Goal: Transaction & Acquisition: Purchase product/service

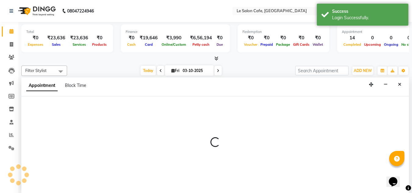
scroll to position [0, 0]
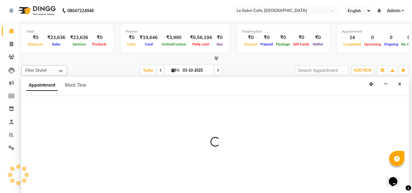
select select "70684"
select select "660"
select select "tentative"
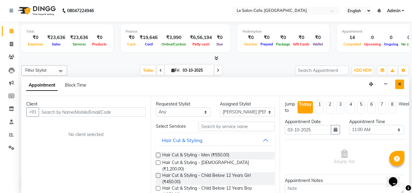
click at [401, 84] on icon "Close" at bounding box center [399, 84] width 3 height 4
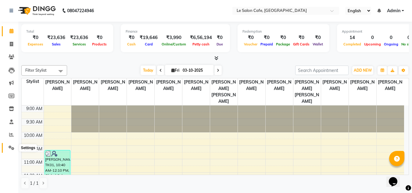
click at [12, 148] on icon at bounding box center [12, 148] width 6 height 5
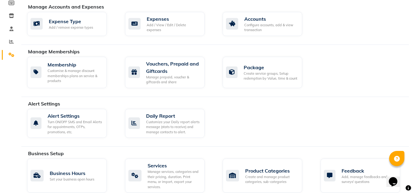
scroll to position [92, 0]
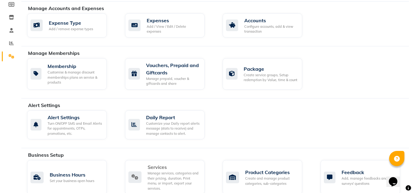
click at [175, 173] on div "Manage services, categories and their pricing, duration. Print menu, or import,…" at bounding box center [174, 181] width 52 height 20
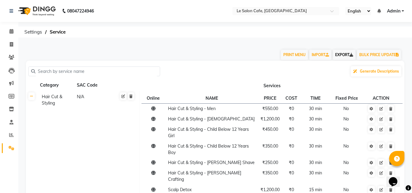
click at [342, 54] on link "EXPORT" at bounding box center [344, 55] width 23 height 10
click at [351, 55] on icon at bounding box center [352, 55] width 4 height 4
click at [13, 43] on icon at bounding box center [11, 44] width 3 height 5
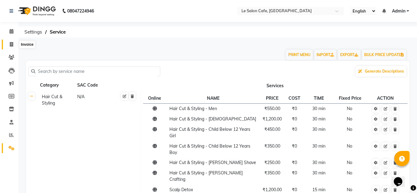
select select "594"
select select "service"
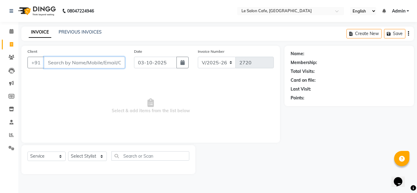
click at [62, 64] on input "Client" at bounding box center [84, 63] width 81 height 12
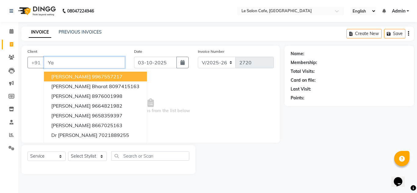
type input "Y"
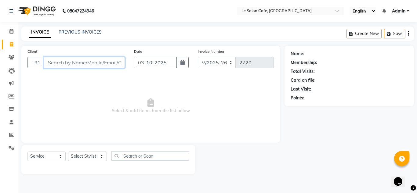
click at [54, 64] on input "Client" at bounding box center [84, 63] width 81 height 12
paste input "Belinda Fernando"
type input "B"
click at [54, 62] on input "Client" at bounding box center [84, 63] width 81 height 12
paste input "Vaishnavi Chella"
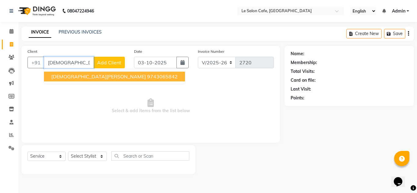
click at [83, 78] on span "Vaishnavi Chella" at bounding box center [98, 77] width 95 height 6
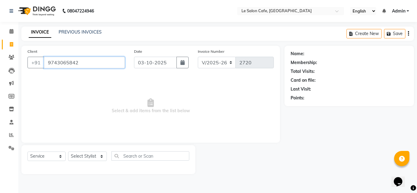
type input "9743065842"
select select "1: Object"
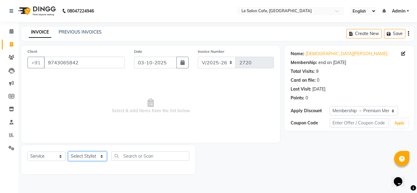
click at [85, 155] on select "Select Stylist Amandeep Kaur Kalsi Aniket Kadam Bunty Salmani Faim Alvi Front D…" at bounding box center [87, 156] width 39 height 9
select select "90643"
click at [68, 152] on select "Select Stylist Amandeep Kaur Kalsi Aniket Kadam Bunty Salmani Faim Alvi Front D…" at bounding box center [87, 156] width 39 height 9
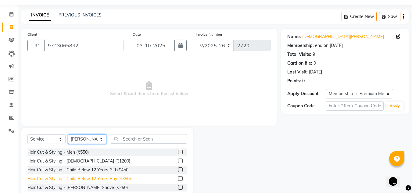
scroll to position [51, 0]
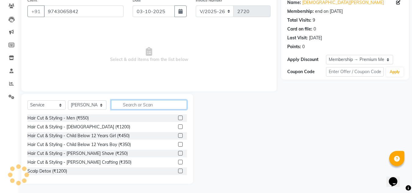
click at [147, 105] on input "text" at bounding box center [149, 104] width 76 height 9
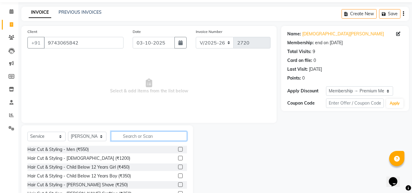
scroll to position [31, 0]
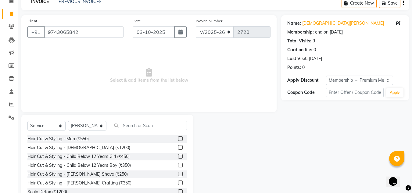
click at [95, 57] on span "Select & add items from the list below" at bounding box center [148, 75] width 243 height 61
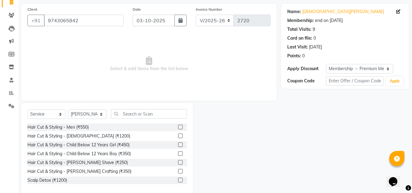
scroll to position [51, 0]
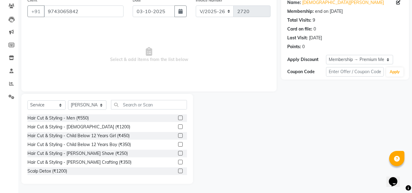
click at [301, 157] on div "Name: Vaishnavi Chella Membership: end on 31-03-2026 Total Visits: 9 Card on fi…" at bounding box center [348, 90] width 133 height 190
click at [136, 107] on input "text" at bounding box center [149, 104] width 76 height 9
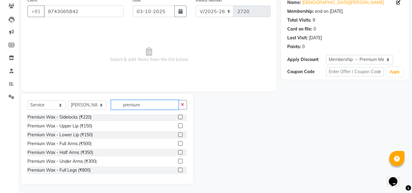
scroll to position [24, 0]
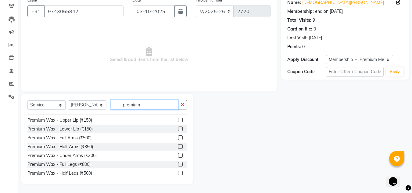
type input "premium"
click at [178, 165] on label at bounding box center [180, 164] width 5 height 5
click at [178, 165] on input "checkbox" at bounding box center [180, 165] width 4 height 4
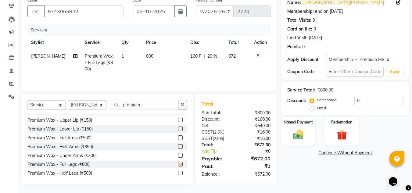
checkbox input "false"
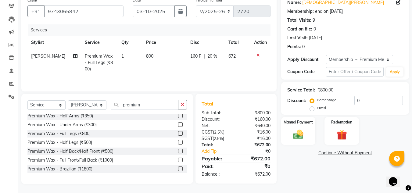
scroll to position [61, 0]
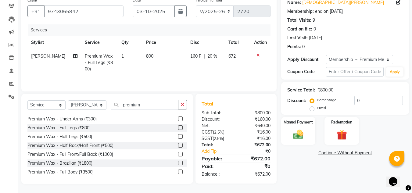
click at [178, 163] on label at bounding box center [180, 163] width 5 height 5
click at [178, 163] on input "checkbox" at bounding box center [180, 164] width 4 height 4
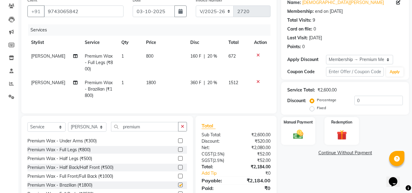
checkbox input "false"
click at [153, 132] on input "premium" at bounding box center [144, 126] width 67 height 9
type input "p"
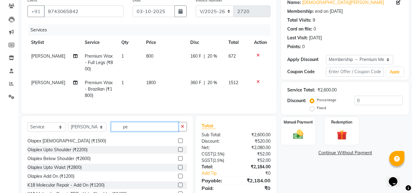
scroll to position [0, 0]
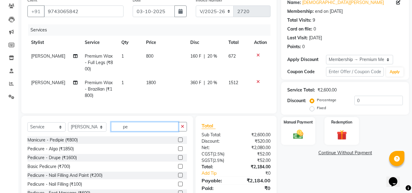
type input "p"
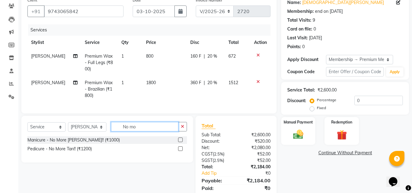
type input "No mo"
click at [180, 151] on label at bounding box center [180, 149] width 5 height 5
click at [180, 151] on input "checkbox" at bounding box center [180, 149] width 4 height 4
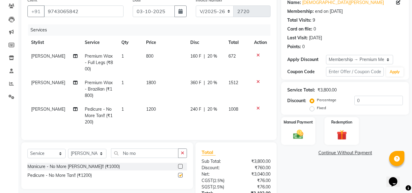
checkbox input "false"
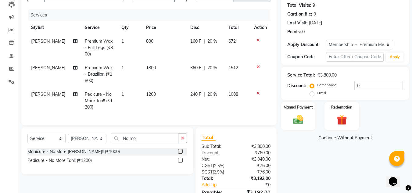
scroll to position [74, 0]
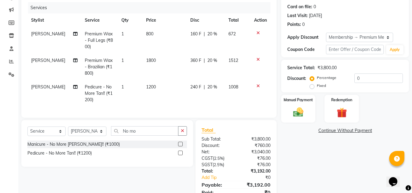
click at [162, 62] on td "1800" at bounding box center [165, 67] width 45 height 27
select select "90643"
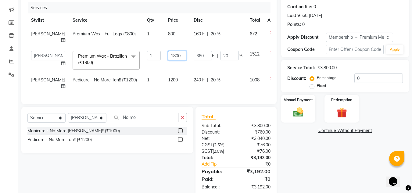
click at [168, 60] on input "1800" at bounding box center [177, 55] width 18 height 9
type input "1"
type input "2"
type input "1980"
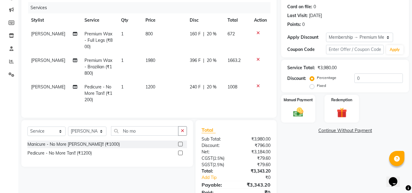
click at [173, 90] on td "1200" at bounding box center [164, 93] width 44 height 27
select select "90643"
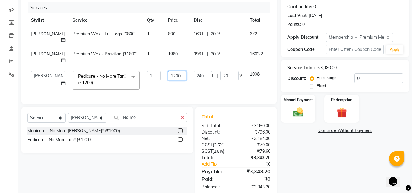
click at [168, 81] on input "1200" at bounding box center [177, 75] width 18 height 9
type input "1300"
click at [201, 93] on td "240 F | 20 %" at bounding box center [218, 80] width 56 height 26
select select "90643"
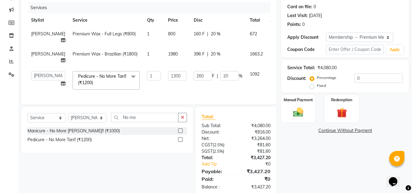
click at [168, 34] on span "800" at bounding box center [171, 33] width 7 height 5
select select "90643"
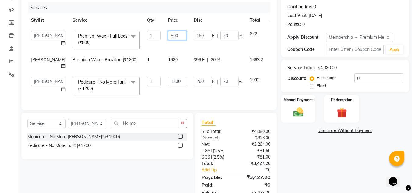
click at [168, 34] on input "800" at bounding box center [177, 35] width 18 height 9
type input "8"
type input "896"
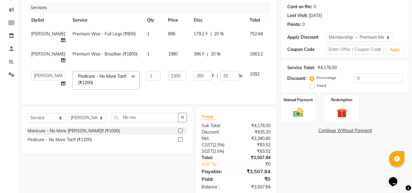
click at [309, 164] on div "Name: Vaishnavi Chella Membership: end on 31-03-2026 Total Visits: 9 Card on fi…" at bounding box center [348, 84] width 133 height 224
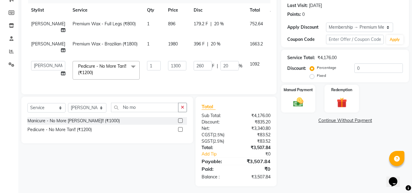
scroll to position [73, 0]
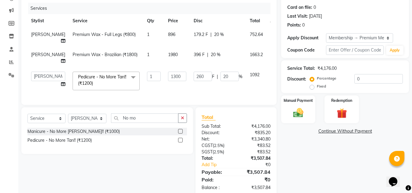
click at [297, 164] on div "Name: Vaishnavi Chella Membership: end on 31-03-2026 Total Visits: 9 Card on fi…" at bounding box center [348, 85] width 133 height 224
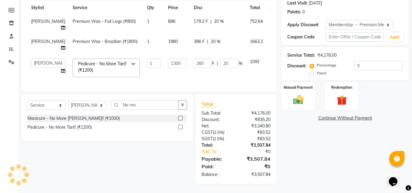
scroll to position [104, 0]
click at [298, 94] on img at bounding box center [298, 100] width 17 height 12
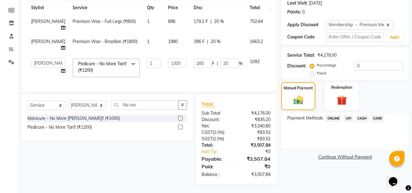
click at [375, 115] on span "CARD" at bounding box center [378, 118] width 13 height 7
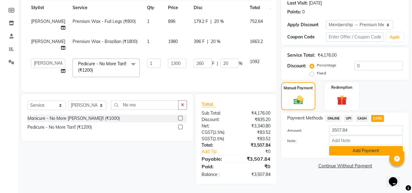
click at [357, 146] on button "Add Payment" at bounding box center [366, 150] width 74 height 9
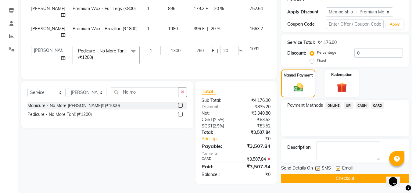
click at [337, 166] on label at bounding box center [338, 168] width 5 height 5
click at [337, 167] on input "checkbox" at bounding box center [338, 169] width 4 height 4
checkbox input "false"
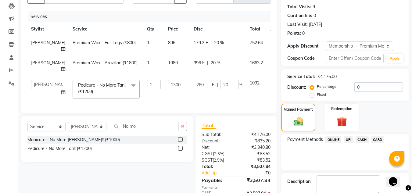
scroll to position [116, 0]
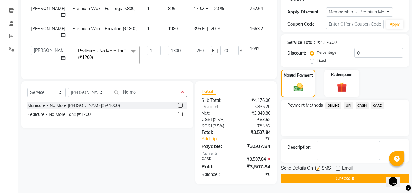
click at [345, 174] on button "Checkout" at bounding box center [346, 178] width 128 height 9
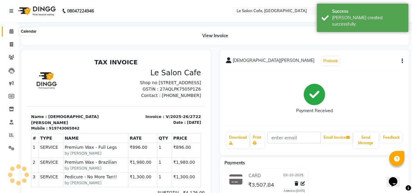
click at [11, 32] on icon at bounding box center [11, 31] width 4 height 5
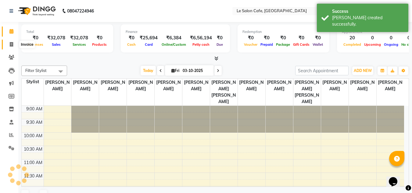
click at [12, 45] on icon at bounding box center [11, 44] width 3 height 5
select select "service"
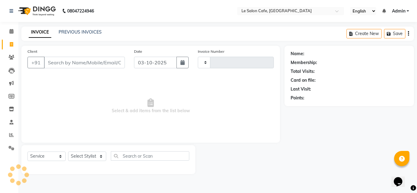
type input "2723"
select select "594"
click at [77, 155] on select "Select Stylist Amandeep Kaur Kalsi Aniket Kadam Bunty Salmani Faim Alvi Front D…" at bounding box center [87, 156] width 39 height 9
select select "86050"
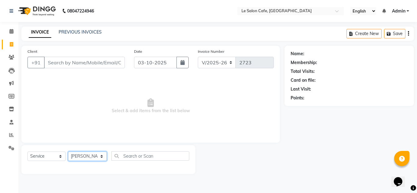
click at [68, 152] on select "Select Stylist Amandeep Kaur Kalsi Aniket Kadam Bunty Salmani Faim Alvi Front D…" at bounding box center [87, 156] width 39 height 9
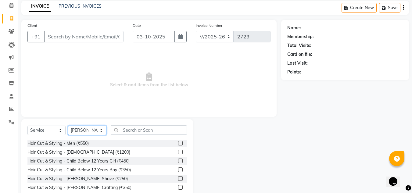
scroll to position [51, 0]
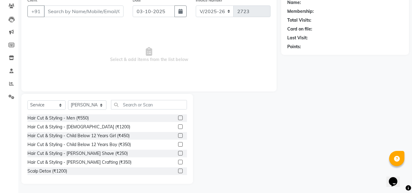
click at [178, 127] on label at bounding box center [180, 127] width 5 height 5
click at [178, 127] on input "checkbox" at bounding box center [180, 127] width 4 height 4
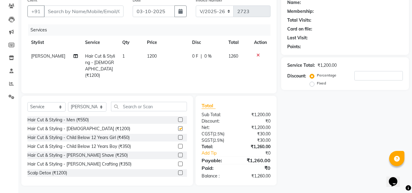
checkbox input "false"
click at [149, 58] on span "1200" at bounding box center [152, 55] width 10 height 5
select select "86050"
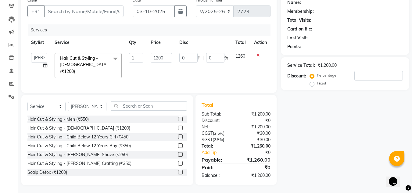
click at [358, 156] on div "Name: Membership: Total Visits: Card on file: Last Visit: Points: Service Total…" at bounding box center [348, 90] width 133 height 191
click at [349, 151] on div "Name: Membership: Total Visits: Card on file: Last Visit: Points: Service Total…" at bounding box center [348, 90] width 133 height 191
click at [163, 60] on input "1200" at bounding box center [161, 57] width 21 height 9
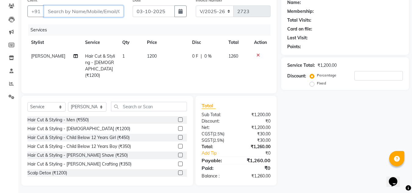
click at [70, 10] on input "Client" at bounding box center [84, 11] width 80 height 12
click at [157, 59] on td "1200" at bounding box center [166, 65] width 45 height 33
select select "86050"
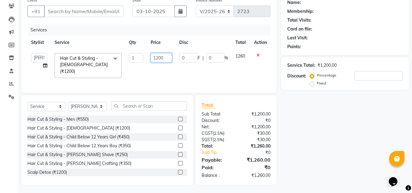
click at [165, 59] on input "1200" at bounding box center [161, 57] width 21 height 9
click at [168, 60] on input "1200" at bounding box center [161, 57] width 21 height 9
type input "1250"
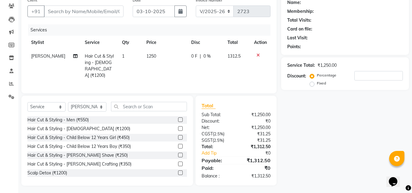
click at [304, 147] on div "Name: Membership: Total Visits: Card on file: Last Visit: Points: Service Total…" at bounding box center [348, 90] width 133 height 191
click at [62, 12] on input "Client" at bounding box center [84, 11] width 80 height 12
type input "P"
type input "0"
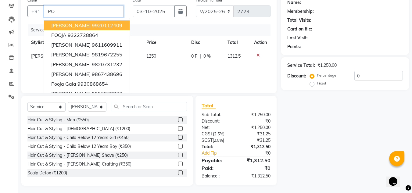
type input "P"
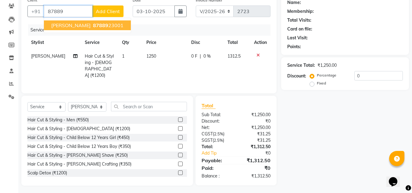
click at [102, 24] on ngb-highlight "87889 23001" at bounding box center [108, 25] width 32 height 6
type input "8788923001"
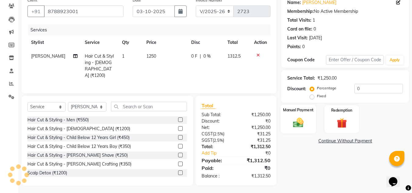
click at [287, 119] on div "Manual Payment" at bounding box center [299, 119] width 36 height 29
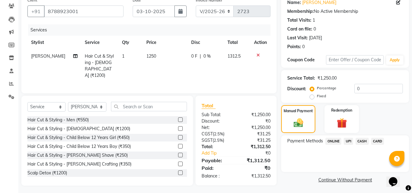
click at [347, 141] on span "UPI" at bounding box center [348, 141] width 9 height 7
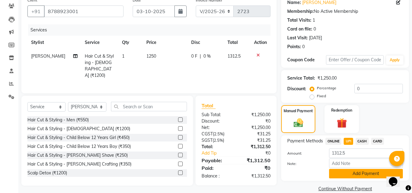
click at [367, 174] on button "Add Payment" at bounding box center [366, 173] width 74 height 9
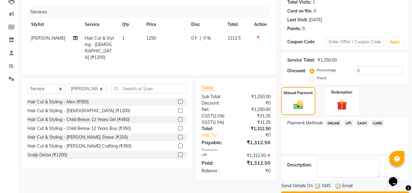
scroll to position [86, 0]
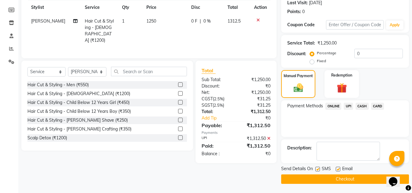
click at [339, 168] on label at bounding box center [338, 169] width 5 height 5
click at [339, 168] on input "checkbox" at bounding box center [338, 170] width 4 height 4
checkbox input "false"
click at [317, 170] on label at bounding box center [318, 169] width 5 height 5
click at [317, 170] on input "checkbox" at bounding box center [318, 170] width 4 height 4
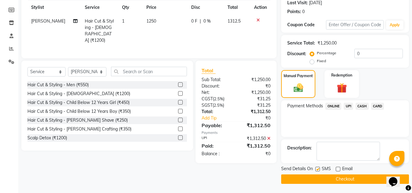
checkbox input "false"
click at [352, 180] on button "Checkout" at bounding box center [346, 179] width 128 height 9
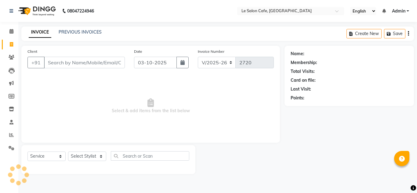
select select "594"
select select "service"
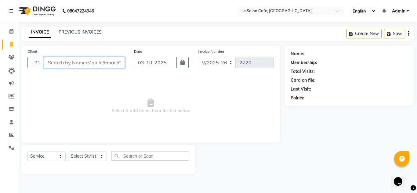
click at [50, 59] on input "Client" at bounding box center [84, 63] width 81 height 12
paste input "Yashshree GOEL"
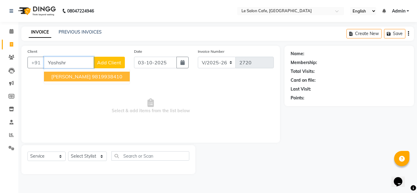
click at [82, 80] on button "Yashshri Goel 9819938410" at bounding box center [87, 77] width 86 height 10
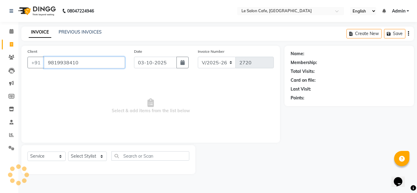
type input "9819938410"
select select "1: Object"
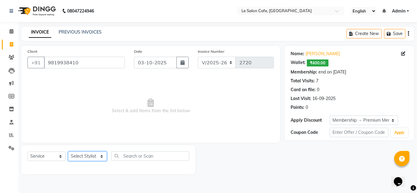
click at [80, 156] on select "Select Stylist [PERSON_NAME] [PERSON_NAME] Kadam [PERSON_NAME] [PERSON_NAME] Fr…" at bounding box center [87, 156] width 39 height 9
select select "63472"
click at [68, 152] on select "Select Stylist [PERSON_NAME] [PERSON_NAME] Kadam [PERSON_NAME] [PERSON_NAME] Fr…" at bounding box center [87, 156] width 39 height 9
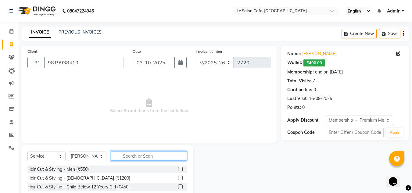
click at [120, 156] on input "text" at bounding box center [149, 155] width 76 height 9
click at [178, 178] on label at bounding box center [180, 178] width 5 height 5
click at [178, 178] on input "checkbox" at bounding box center [180, 178] width 4 height 4
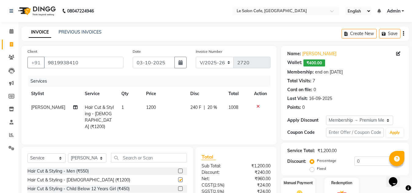
checkbox input "false"
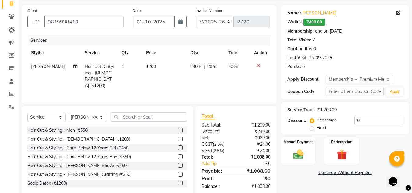
scroll to position [51, 0]
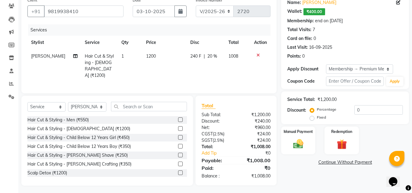
click at [154, 62] on td "1200" at bounding box center [165, 65] width 45 height 33
select select "63472"
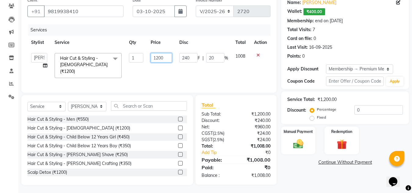
click at [166, 60] on input "1200" at bounding box center [161, 57] width 21 height 9
type input "1"
type input "1277"
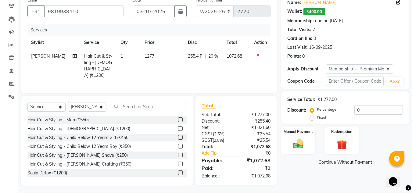
click at [298, 182] on div "Name: Yashshri Goel Wallet: ₹400.00 Membership: end on 16-09-2026 Total Visits:…" at bounding box center [348, 90] width 133 height 191
click at [162, 56] on td "1277" at bounding box center [162, 65] width 43 height 33
select select "63472"
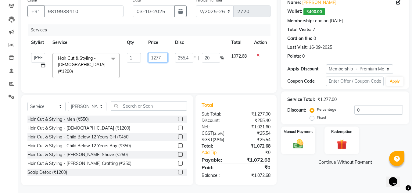
click at [165, 59] on input "1277" at bounding box center [158, 57] width 20 height 9
type input "1300"
click at [303, 173] on div "Name: Yashshri Goel Wallet: ₹400.00 Membership: end on 16-09-2026 Total Visits:…" at bounding box center [348, 90] width 133 height 191
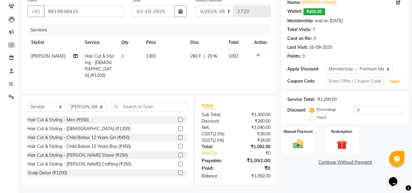
click at [155, 62] on td "1300" at bounding box center [165, 65] width 45 height 33
select select "63472"
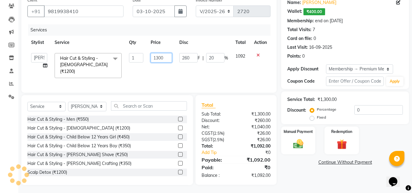
click at [165, 59] on input "1300" at bounding box center [161, 57] width 21 height 9
type input "1300"
click at [289, 176] on div "Name: Yashshri Goel Wallet: ₹400.00 Membership: end on 16-09-2026 Total Visits:…" at bounding box center [348, 90] width 133 height 191
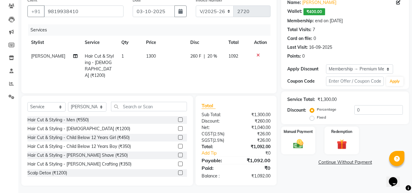
click at [300, 177] on div "Name: Yashshri Goel Wallet: ₹400.00 Membership: end on 16-09-2026 Total Visits:…" at bounding box center [348, 90] width 133 height 191
click at [303, 183] on div "Name: Yashshri Goel Wallet: ₹400.00 Membership: end on 16-09-2026 Total Visits:…" at bounding box center [348, 90] width 133 height 191
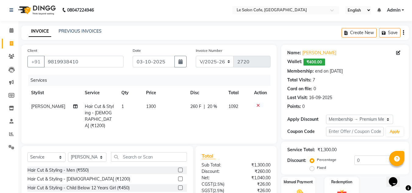
scroll to position [0, 0]
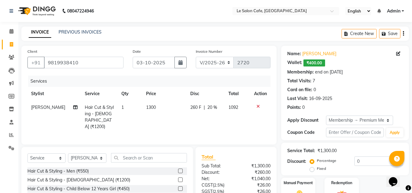
click at [188, 11] on nav "08047224946 Select Location × Le Salon Cafe, Chembur English ENGLISH Español ال…" at bounding box center [206, 11] width 412 height 22
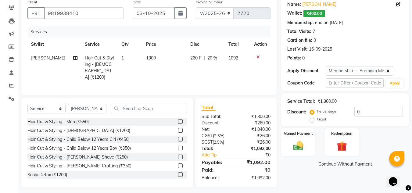
scroll to position [51, 0]
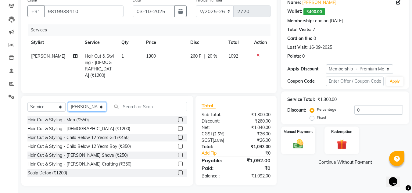
click at [85, 104] on select "Select Stylist Amandeep Kaur Kalsi Aniket Kadam Bunty Salmani Faim Alvi Front D…" at bounding box center [87, 106] width 38 height 9
select select "86050"
click at [68, 102] on select "Select Stylist Amandeep Kaur Kalsi Aniket Kadam Bunty Salmani Faim Alvi Front D…" at bounding box center [87, 106] width 38 height 9
click at [132, 107] on input "text" at bounding box center [149, 106] width 76 height 9
click at [178, 126] on label at bounding box center [180, 128] width 5 height 5
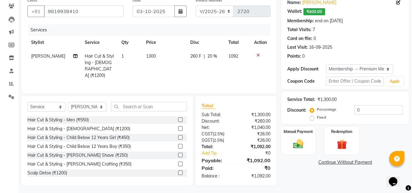
click at [178, 127] on input "checkbox" at bounding box center [180, 129] width 4 height 4
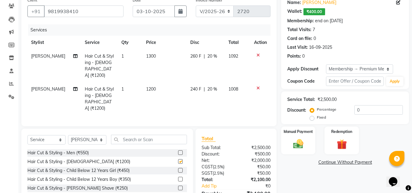
checkbox input "false"
click at [147, 86] on span "1200" at bounding box center [151, 88] width 10 height 5
select select "86050"
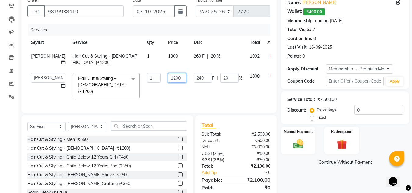
click at [168, 83] on input "1200" at bounding box center [177, 77] width 18 height 9
type input "1300"
click at [312, 178] on div "Name: Yashshri Goel Wallet: ₹400.00 Membership: end on 16-09-2026 Total Visits:…" at bounding box center [348, 100] width 133 height 211
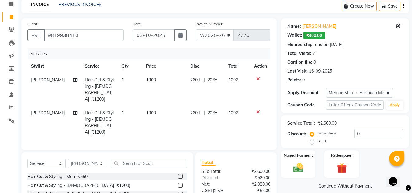
scroll to position [61, 0]
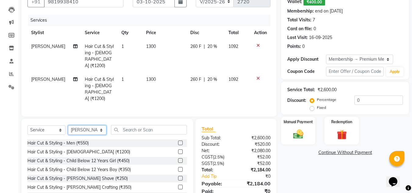
click at [89, 125] on select "Select Stylist Amandeep Kaur Kalsi Aniket Kadam Bunty Salmani Faim Alvi Front D…" at bounding box center [87, 129] width 38 height 9
select select "92711"
click at [68, 125] on select "Select Stylist Amandeep Kaur Kalsi Aniket Kadam Bunty Salmani Faim Alvi Front D…" at bounding box center [87, 129] width 38 height 9
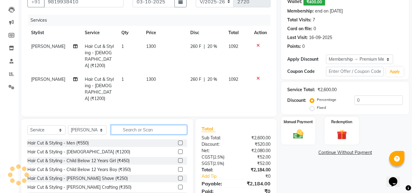
click at [132, 125] on input "text" at bounding box center [149, 129] width 76 height 9
type input "C"
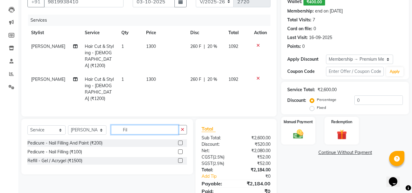
type input "Fil"
click at [179, 141] on label at bounding box center [180, 143] width 5 height 5
click at [179, 141] on input "checkbox" at bounding box center [180, 143] width 4 height 4
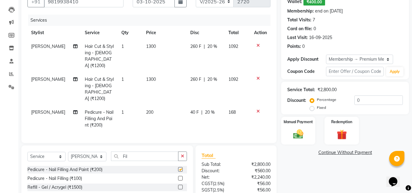
checkbox input "false"
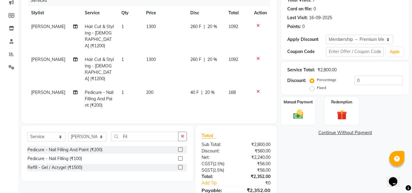
scroll to position [92, 0]
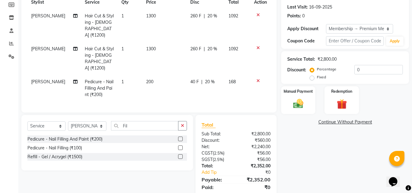
click at [146, 79] on span "200" at bounding box center [149, 81] width 7 height 5
select select "92711"
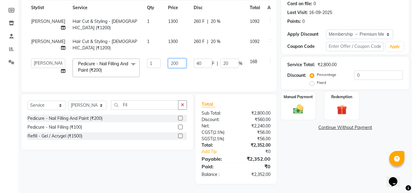
click at [168, 65] on input "200" at bounding box center [177, 63] width 18 height 9
type input "250"
click at [320, 169] on div "Name: Yashshri Goel Wallet: ₹400.00 Membership: end on 16-09-2026 Total Visits:…" at bounding box center [348, 72] width 133 height 224
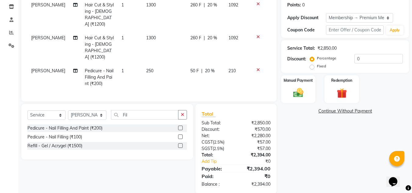
scroll to position [104, 0]
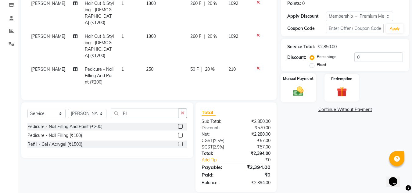
click at [303, 94] on img at bounding box center [298, 91] width 17 height 12
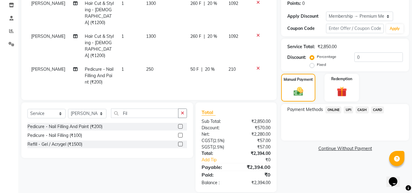
click at [349, 110] on span "UPI" at bounding box center [348, 110] width 9 height 7
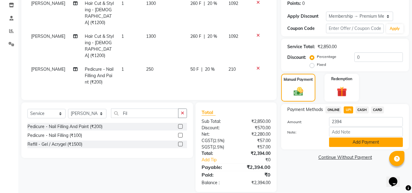
click at [360, 140] on button "Add Payment" at bounding box center [366, 142] width 74 height 9
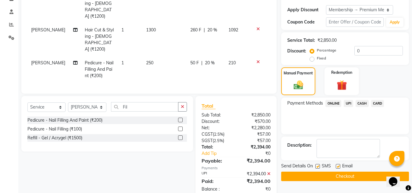
scroll to position [117, 0]
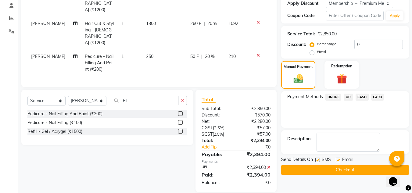
click at [338, 159] on label at bounding box center [338, 160] width 5 height 5
click at [338, 159] on input "checkbox" at bounding box center [338, 160] width 4 height 4
checkbox input "false"
click at [343, 171] on button "Checkout" at bounding box center [346, 169] width 128 height 9
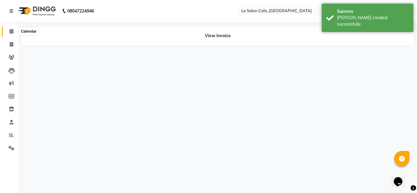
click at [12, 31] on icon at bounding box center [11, 31] width 4 height 5
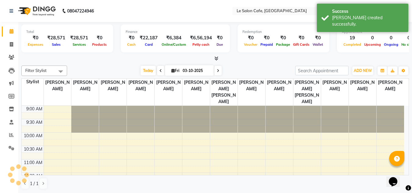
scroll to position [282, 0]
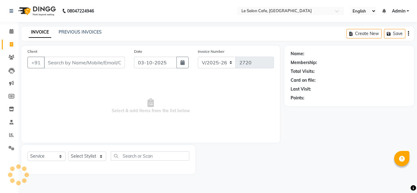
select select "594"
select select "service"
click at [78, 155] on select "Select Stylist [PERSON_NAME] [PERSON_NAME] Kadam [PERSON_NAME] [PERSON_NAME] Fr…" at bounding box center [87, 156] width 39 height 9
select select "8340"
click at [68, 152] on select "Select Stylist [PERSON_NAME] [PERSON_NAME] Kadam [PERSON_NAME] [PERSON_NAME] Fr…" at bounding box center [87, 156] width 39 height 9
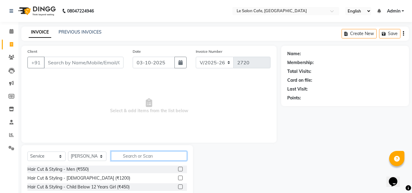
click at [130, 155] on input "text" at bounding box center [149, 155] width 76 height 9
click at [178, 176] on label at bounding box center [180, 178] width 5 height 5
click at [178, 176] on input "checkbox" at bounding box center [180, 178] width 4 height 4
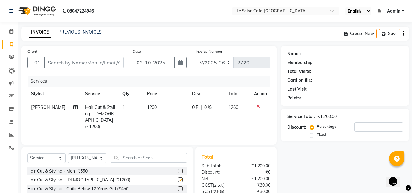
checkbox input "false"
click at [154, 109] on td "1200" at bounding box center [166, 117] width 45 height 33
select select "8340"
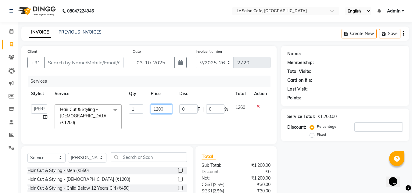
click at [165, 110] on input "1200" at bounding box center [161, 108] width 21 height 9
type input "1100"
click at [315, 169] on div "Name: Membership: Total Visits: Card on file: Last Visit: Points: Service Total…" at bounding box center [348, 141] width 133 height 191
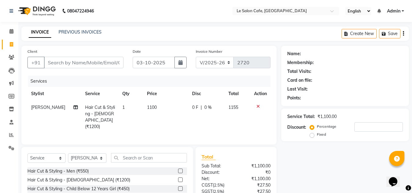
click at [159, 107] on td "1100" at bounding box center [166, 117] width 45 height 33
select select "8340"
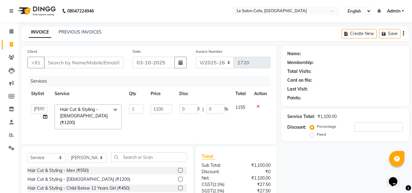
click at [334, 170] on div "Name: Membership: Total Visits: Card on file: Last Visit: Points: Service Total…" at bounding box center [348, 141] width 133 height 191
click at [324, 181] on div "Name: Membership: Total Visits: Card on file: Last Visit: Points: Service Total…" at bounding box center [348, 141] width 133 height 191
click at [320, 168] on div "Name: Membership: Total Visits: Card on file: Last Visit: Points: Service Total…" at bounding box center [348, 141] width 133 height 191
click at [85, 156] on select "Select Stylist Amandeep Kaur Kalsi Aniket Kadam Bunty Salmani Faim Alvi Front D…" at bounding box center [87, 157] width 38 height 9
select select "67615"
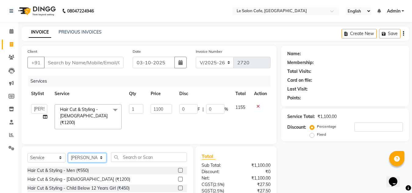
click at [68, 153] on select "Select Stylist Amandeep Kaur Kalsi Aniket Kadam Bunty Salmani Faim Alvi Front D…" at bounding box center [87, 157] width 38 height 9
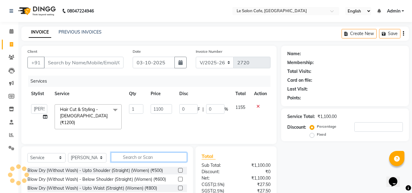
click at [137, 156] on input "text" at bounding box center [149, 157] width 76 height 9
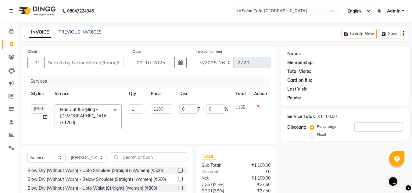
click at [341, 163] on div "Name: Membership: Total Visits: Card on file: Last Visit: Points: Service Total…" at bounding box center [348, 141] width 133 height 191
click at [346, 169] on div "Name: Membership: Total Visits: Card on file: Last Visit: Points: Service Total…" at bounding box center [348, 141] width 133 height 191
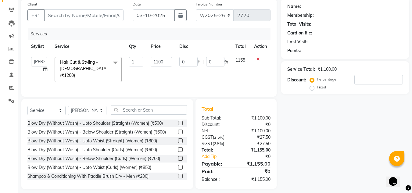
scroll to position [51, 0]
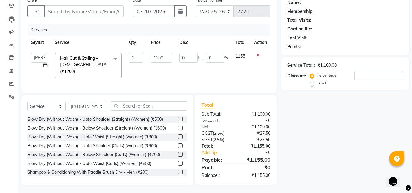
click at [317, 149] on div "Name: Membership: Total Visits: Card on file: Last Visit: Points: Service Total…" at bounding box center [348, 90] width 133 height 191
click at [132, 105] on input "text" at bounding box center [149, 105] width 76 height 9
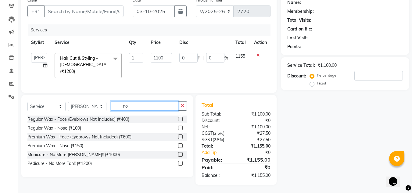
scroll to position [51, 0]
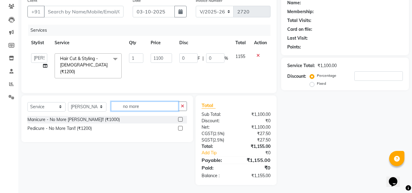
type input "no more"
click at [183, 127] on label at bounding box center [180, 128] width 5 height 5
click at [182, 127] on input "checkbox" at bounding box center [180, 129] width 4 height 4
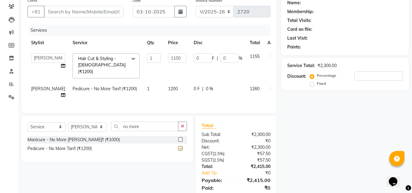
checkbox input "false"
click at [316, 130] on div "Name: Membership: Total Visits: Card on file: Last Visit: Points: Service Total…" at bounding box center [348, 100] width 133 height 211
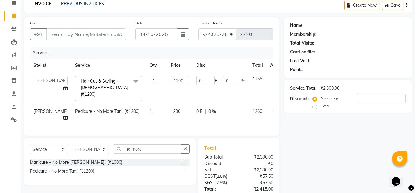
scroll to position [0, 0]
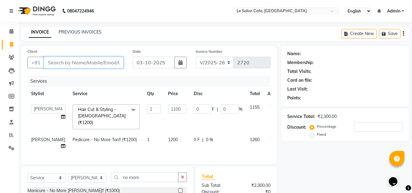
click at [53, 59] on input "Client" at bounding box center [84, 63] width 80 height 12
type input "9"
type input "0"
type input "9930630920"
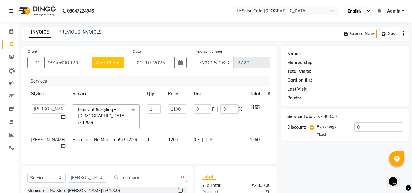
click at [110, 64] on span "Add Client" at bounding box center [108, 63] width 24 height 6
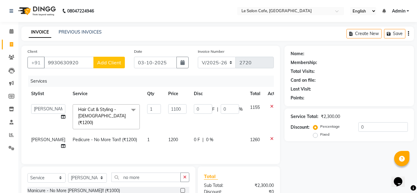
select select "22"
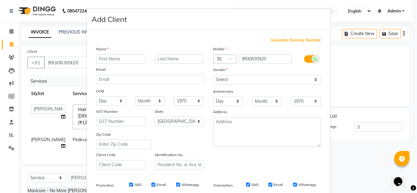
click at [353, 79] on ngb-modal-window "Add Client Generate Dummy Number Name Email DOB Day 01 02 03 04 05 06 07 08 09 …" at bounding box center [208, 96] width 417 height 193
click at [360, 83] on ngb-modal-window "Add Client Generate Dummy Number Name Email DOB Day 01 02 03 04 05 06 07 08 09 …" at bounding box center [208, 96] width 417 height 193
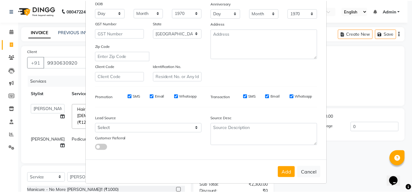
scroll to position [89, 0]
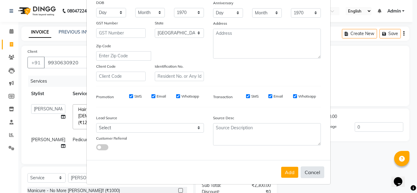
click at [310, 173] on button "Cancel" at bounding box center [313, 173] width 24 height 12
select select
select select "null"
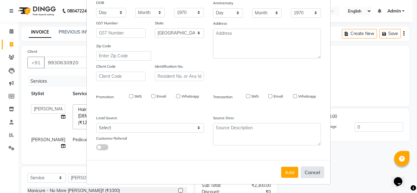
select select
checkbox input "false"
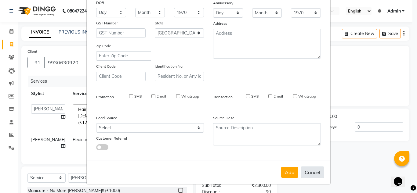
checkbox input "false"
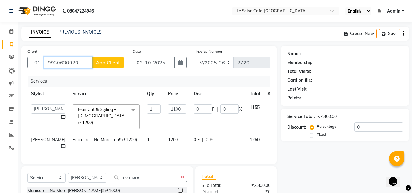
click at [81, 64] on input "9930630920" at bounding box center [68, 63] width 49 height 12
type input "9"
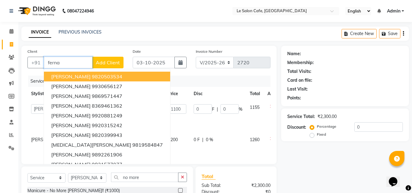
click at [59, 78] on span "Maria Fernando" at bounding box center [70, 77] width 39 height 6
type input "9820503534"
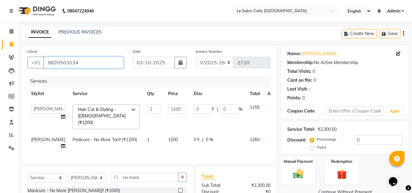
click at [87, 64] on input "9820503534" at bounding box center [84, 63] width 80 height 12
click at [188, 9] on nav "08047224946 Select Location × Le Salon Cafe, Chembur English ENGLISH Español ال…" at bounding box center [206, 11] width 412 height 22
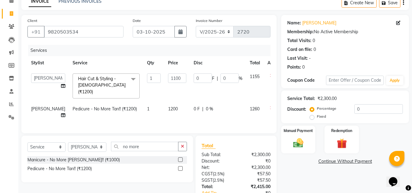
scroll to position [71, 0]
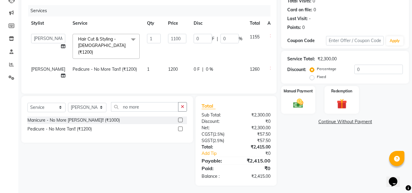
click at [322, 151] on div "Name: Maria Fernando Membership: No Active Membership Total Visits: 0 Card on f…" at bounding box center [348, 80] width 133 height 211
click at [165, 63] on td "1200" at bounding box center [178, 73] width 26 height 20
select select "67615"
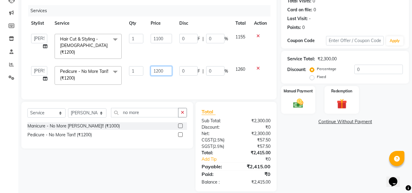
click at [165, 66] on input "1200" at bounding box center [161, 70] width 21 height 9
type input "1300"
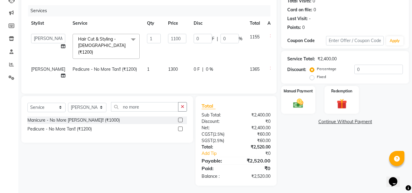
click at [328, 180] on div "Name: Maria Fernando Membership: No Active Membership Total Visits: 0 Card on f…" at bounding box center [348, 80] width 133 height 211
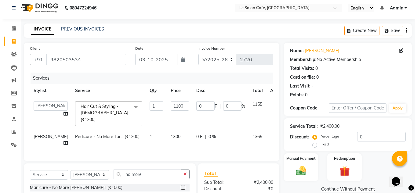
scroll to position [0, 0]
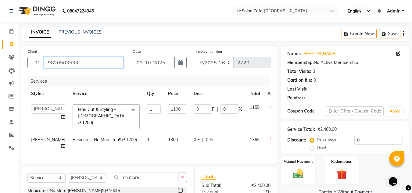
click at [81, 63] on input "9820503534" at bounding box center [84, 63] width 80 height 12
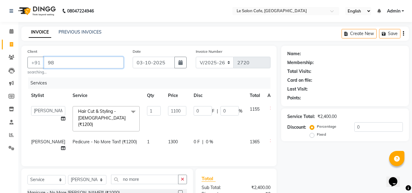
type input "9"
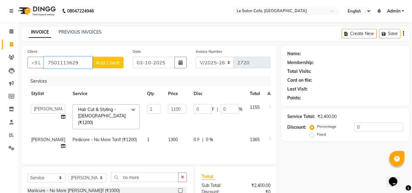
type input "7501113629"
click at [112, 62] on span "Add Client" at bounding box center [108, 63] width 24 height 6
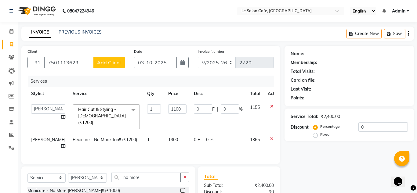
select select "22"
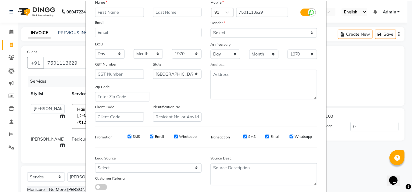
scroll to position [89, 0]
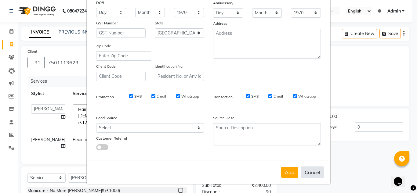
click at [308, 173] on button "Cancel" at bounding box center [313, 173] width 24 height 12
select select
select select "null"
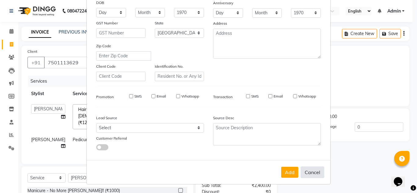
select select
checkbox input "false"
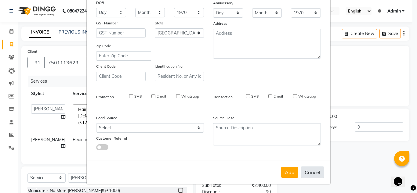
checkbox input "false"
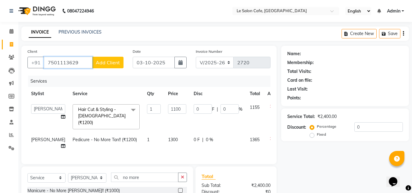
click at [80, 64] on input "7501113629" at bounding box center [68, 63] width 49 height 12
type input "7"
type input "m"
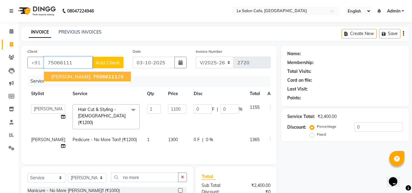
click at [64, 76] on span "Melina Fernando" at bounding box center [70, 77] width 39 height 6
type input "7506611129"
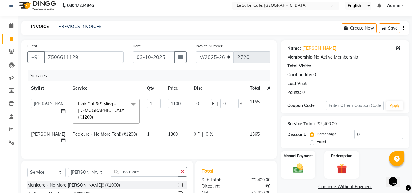
scroll to position [0, 0]
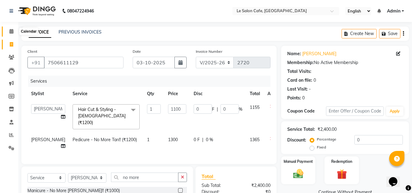
click at [12, 31] on icon at bounding box center [11, 31] width 4 height 5
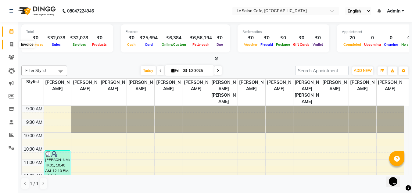
click at [12, 43] on icon at bounding box center [11, 44] width 3 height 5
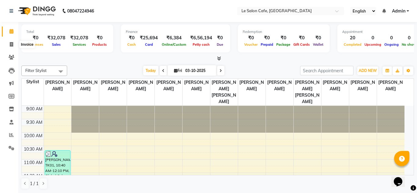
select select "594"
select select "service"
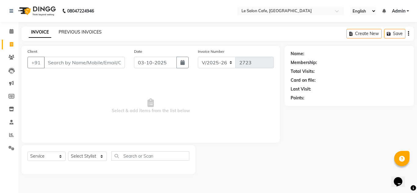
click at [75, 30] on link "PREVIOUS INVOICES" at bounding box center [80, 31] width 43 height 5
select select "594"
select select "service"
click at [79, 158] on select "Select Stylist Amandeep Kaur Kalsi Aniket Kadam Bunty Salmani Faim Alvi Front D…" at bounding box center [87, 156] width 39 height 9
select select "92711"
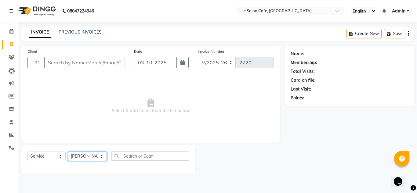
click at [68, 152] on select "Select Stylist Amandeep Kaur Kalsi Aniket Kadam Bunty Salmani Faim Alvi Front D…" at bounding box center [87, 156] width 39 height 9
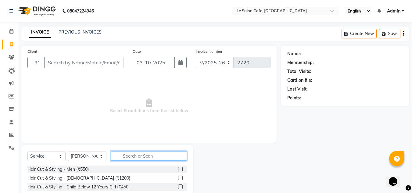
click at [130, 154] on input "text" at bounding box center [149, 155] width 76 height 9
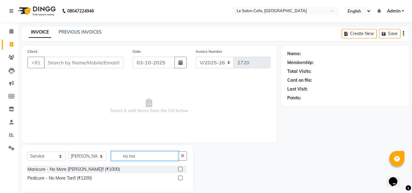
type input "no mo"
click at [181, 169] on label at bounding box center [180, 169] width 5 height 5
click at [181, 169] on input "checkbox" at bounding box center [180, 170] width 4 height 4
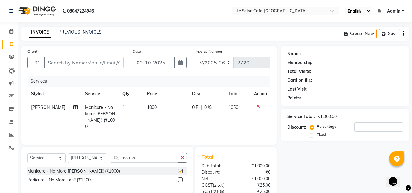
checkbox input "false"
click at [92, 158] on select "Select Stylist Amandeep Kaur Kalsi Aniket Kadam Bunty Salmani Faim Alvi Front D…" at bounding box center [87, 158] width 38 height 9
select select "87105"
click at [68, 154] on select "Select Stylist Amandeep Kaur Kalsi Aniket Kadam Bunty Salmani Faim Alvi Front D…" at bounding box center [87, 158] width 38 height 9
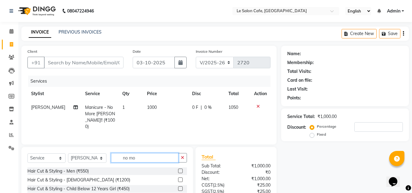
click at [142, 158] on input "no mo" at bounding box center [144, 157] width 67 height 9
type input "n"
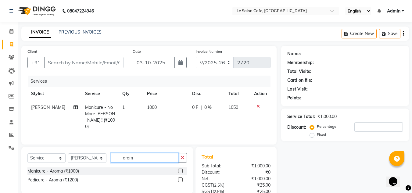
type input "arom"
click at [180, 178] on label at bounding box center [180, 180] width 5 height 5
click at [180, 178] on input "checkbox" at bounding box center [180, 180] width 4 height 4
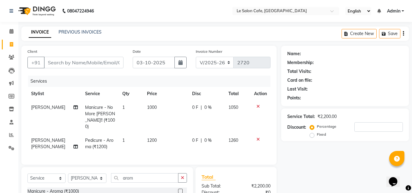
checkbox input "false"
click at [52, 64] on input "Client" at bounding box center [84, 63] width 80 height 12
paste input "Fousiya"
type input "Fousiya"
type input "0"
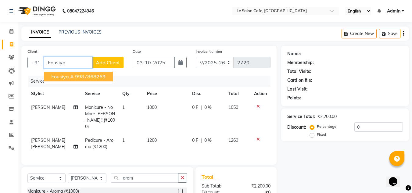
click at [76, 78] on ngb-highlight "9987868269" at bounding box center [90, 77] width 31 height 6
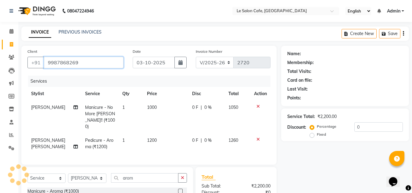
type input "9987868269"
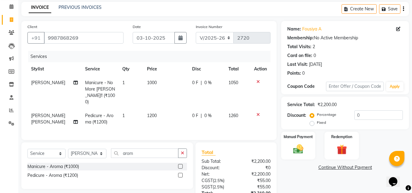
scroll to position [61, 0]
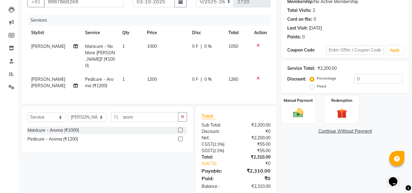
click at [157, 47] on td "1000" at bounding box center [166, 56] width 45 height 33
select select "92711"
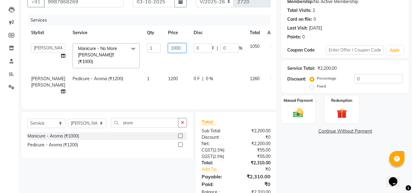
click at [170, 48] on input "1000" at bounding box center [177, 47] width 18 height 9
type input "1120"
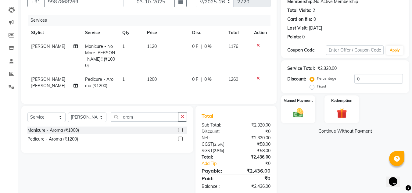
click at [167, 73] on td "1200" at bounding box center [166, 83] width 45 height 20
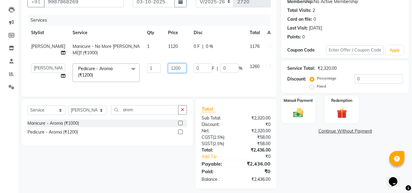
click at [168, 73] on input "1200" at bounding box center [177, 68] width 18 height 9
type input "1300"
click at [321, 169] on div "Name: Fousiya A Membership: No Active Membership Total Visits: 2 Card on file: …" at bounding box center [348, 87] width 133 height 204
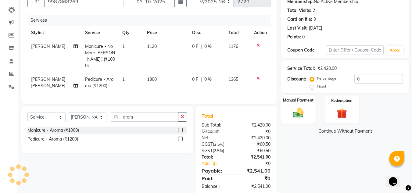
click at [289, 116] on div "Manual Payment" at bounding box center [299, 109] width 36 height 29
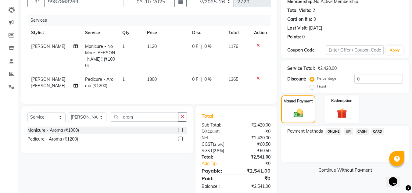
click at [376, 131] on span "CARD" at bounding box center [378, 131] width 13 height 7
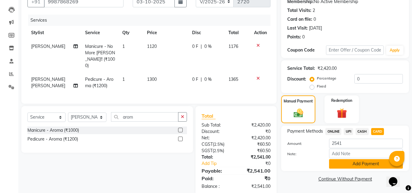
click at [360, 165] on button "Add Payment" at bounding box center [366, 163] width 74 height 9
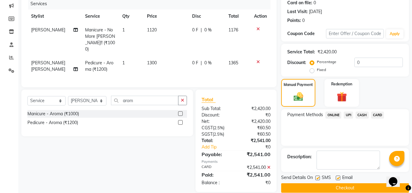
scroll to position [86, 0]
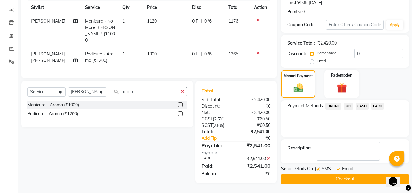
click at [338, 169] on label at bounding box center [338, 169] width 5 height 5
click at [338, 169] on input "checkbox" at bounding box center [338, 170] width 4 height 4
checkbox input "false"
click at [338, 180] on button "Checkout" at bounding box center [346, 179] width 128 height 9
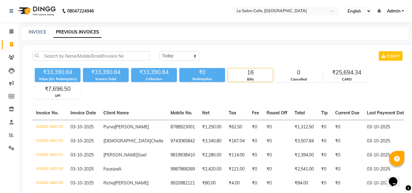
click at [126, 97] on div "₹33,390.84 Value (Ex. Redemption) ₹33,390.84 Invoice Total ₹33,390.84 Collectio…" at bounding box center [218, 82] width 372 height 33
click at [403, 11] on link "Admin" at bounding box center [395, 11] width 17 height 6
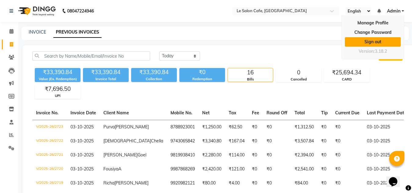
click at [361, 40] on link "Sign out" at bounding box center [373, 41] width 56 height 9
